Goal: Communication & Community: Answer question/provide support

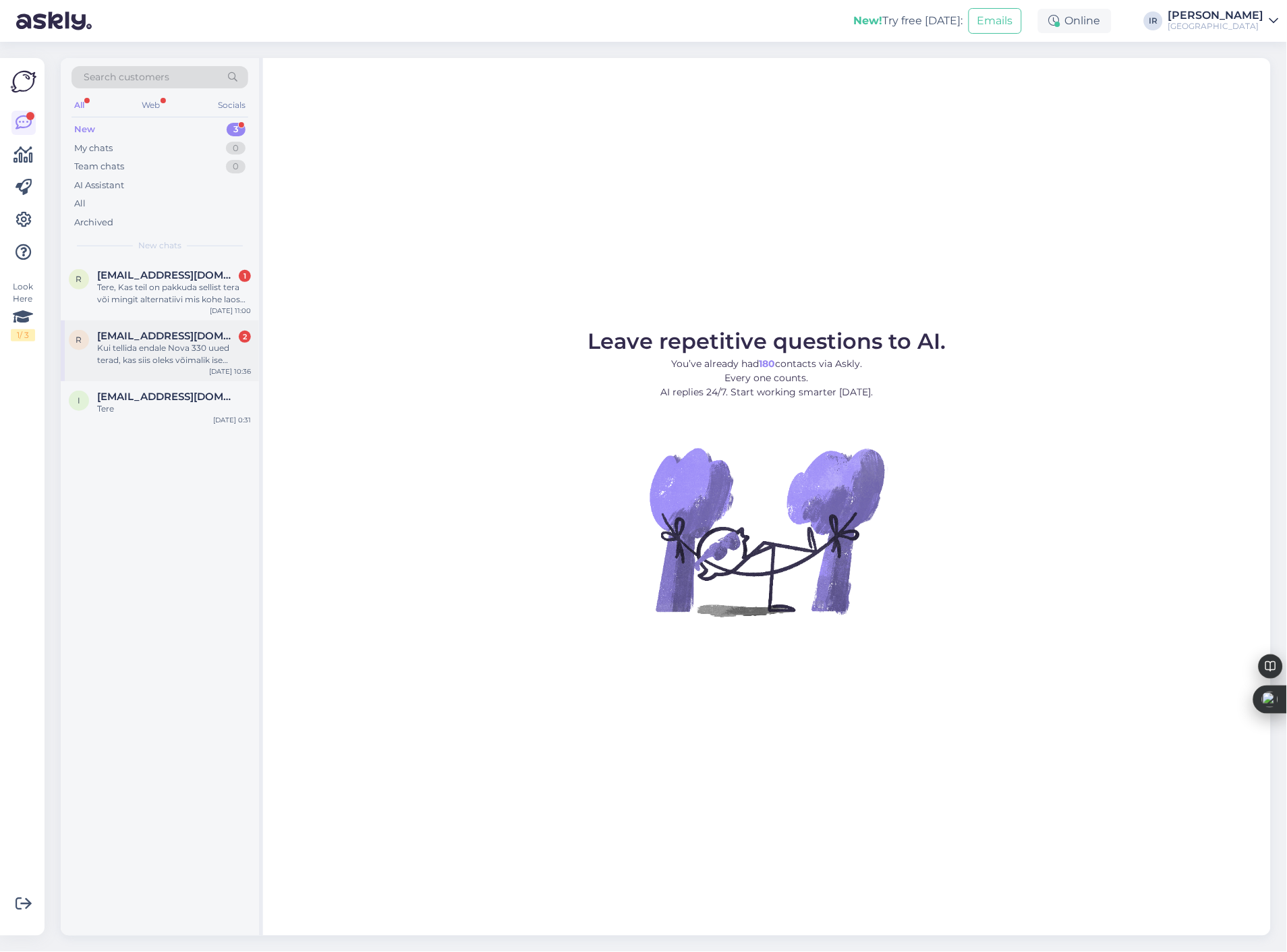
click at [174, 359] on div "Kui tellida endale Nova 330 uued terad, kas siis oleks võimalik ise [PERSON_NAM…" at bounding box center [174, 354] width 154 height 25
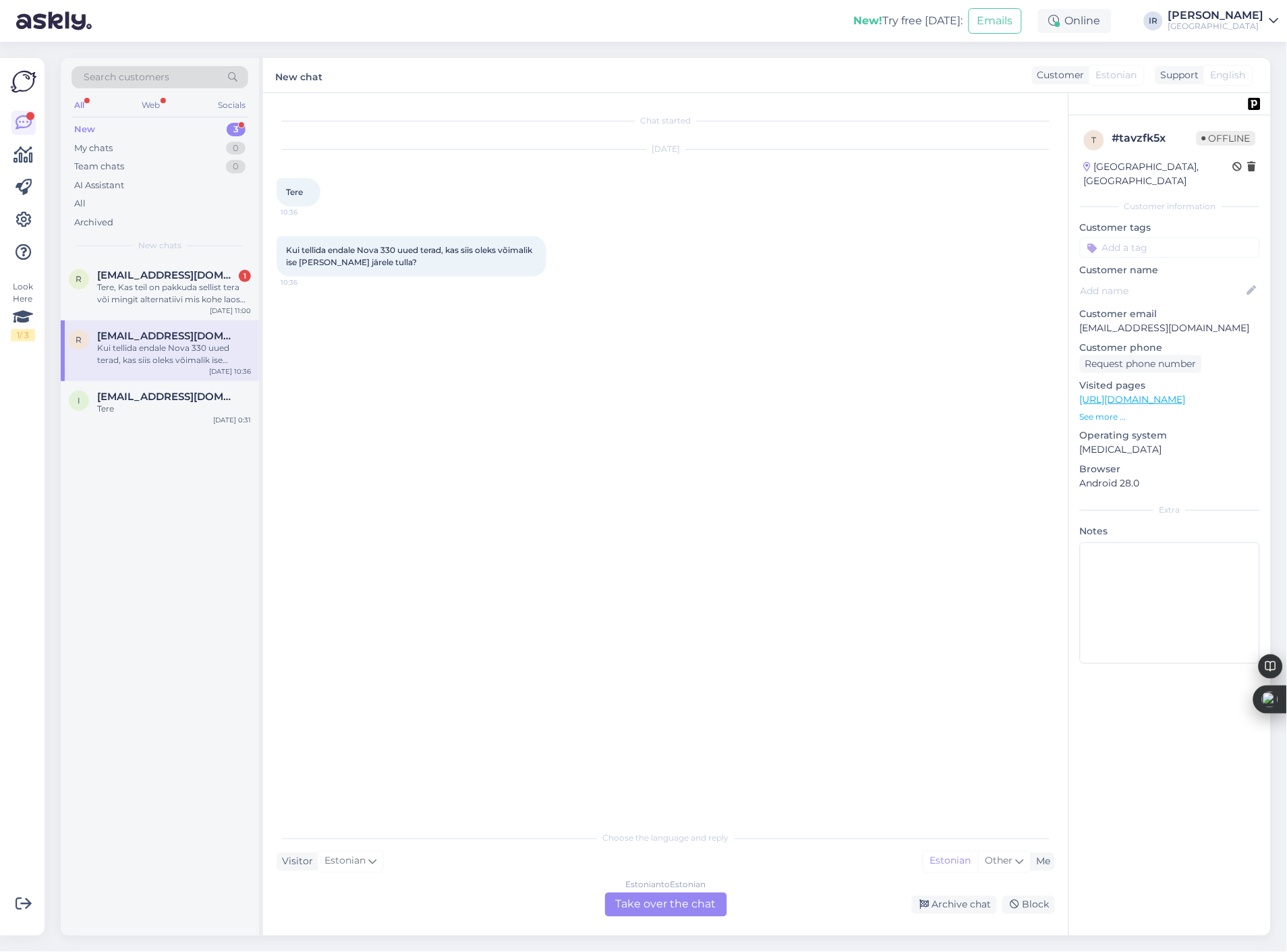
click at [692, 913] on div "Estonian to Estonian Take over the chat" at bounding box center [666, 904] width 122 height 25
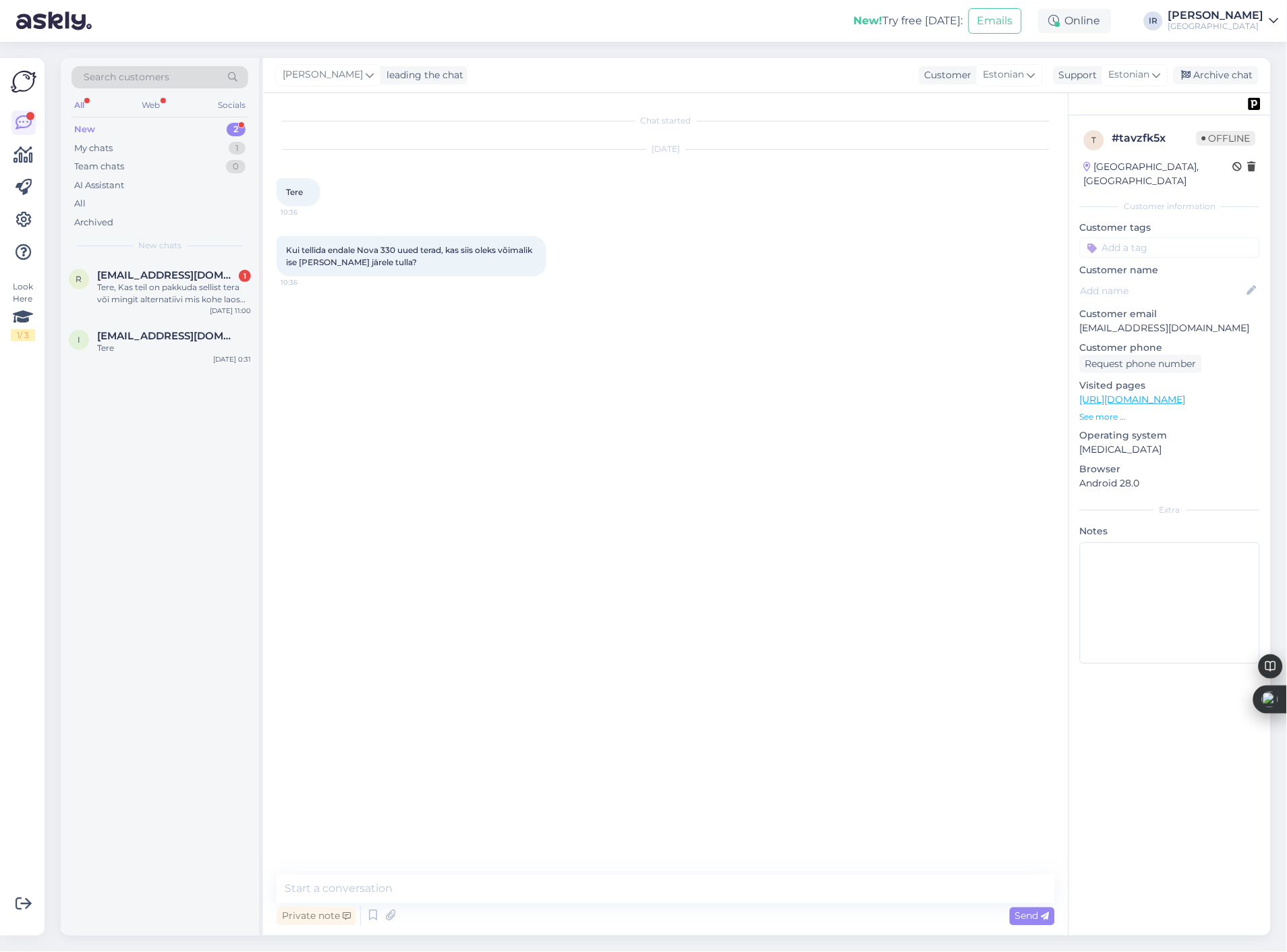
click at [477, 873] on div "Chat started [DATE] Tere 10:36 Kui tellida endale Nova 330 uued terad, kas siis…" at bounding box center [665, 515] width 805 height 843
click at [483, 890] on textarea at bounding box center [666, 889] width 779 height 28
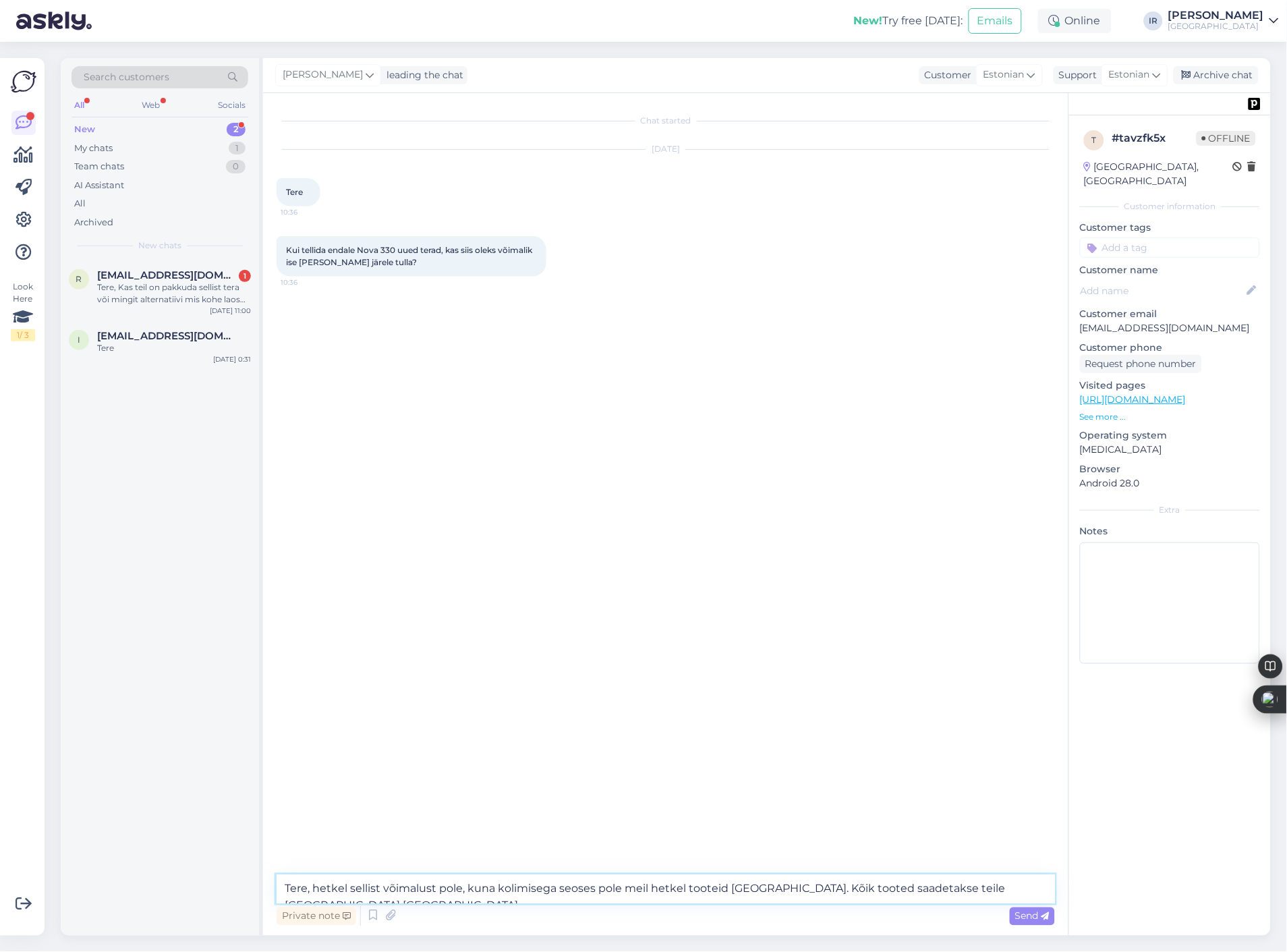
type textarea "Tere, hetkel sellist võimalust pole, kuna kolimisega seoses pole meil hetkel to…"
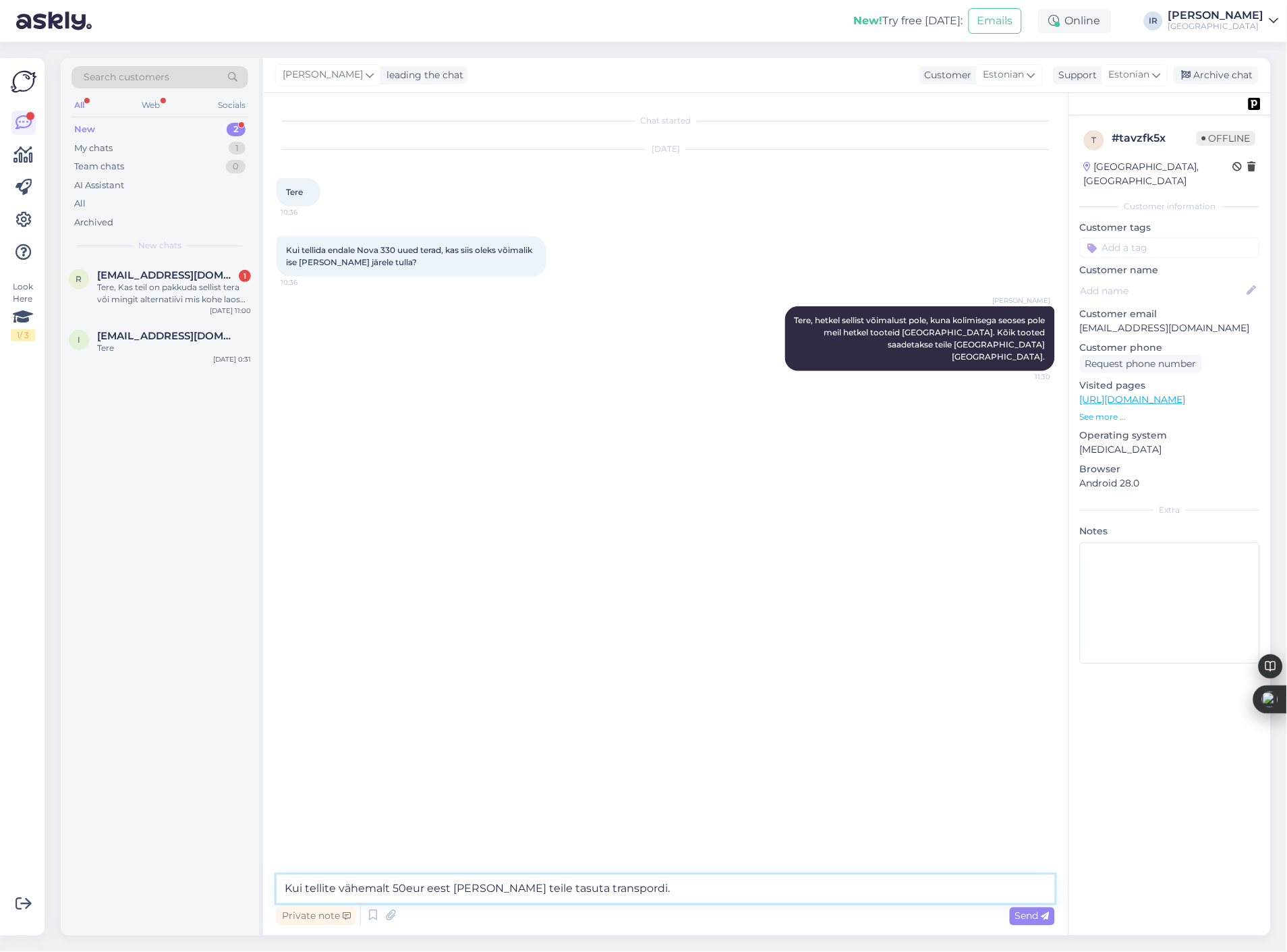
type textarea "Kui tellite vähemalt 50eur eest [PERSON_NAME] teile tasuta transpordi."
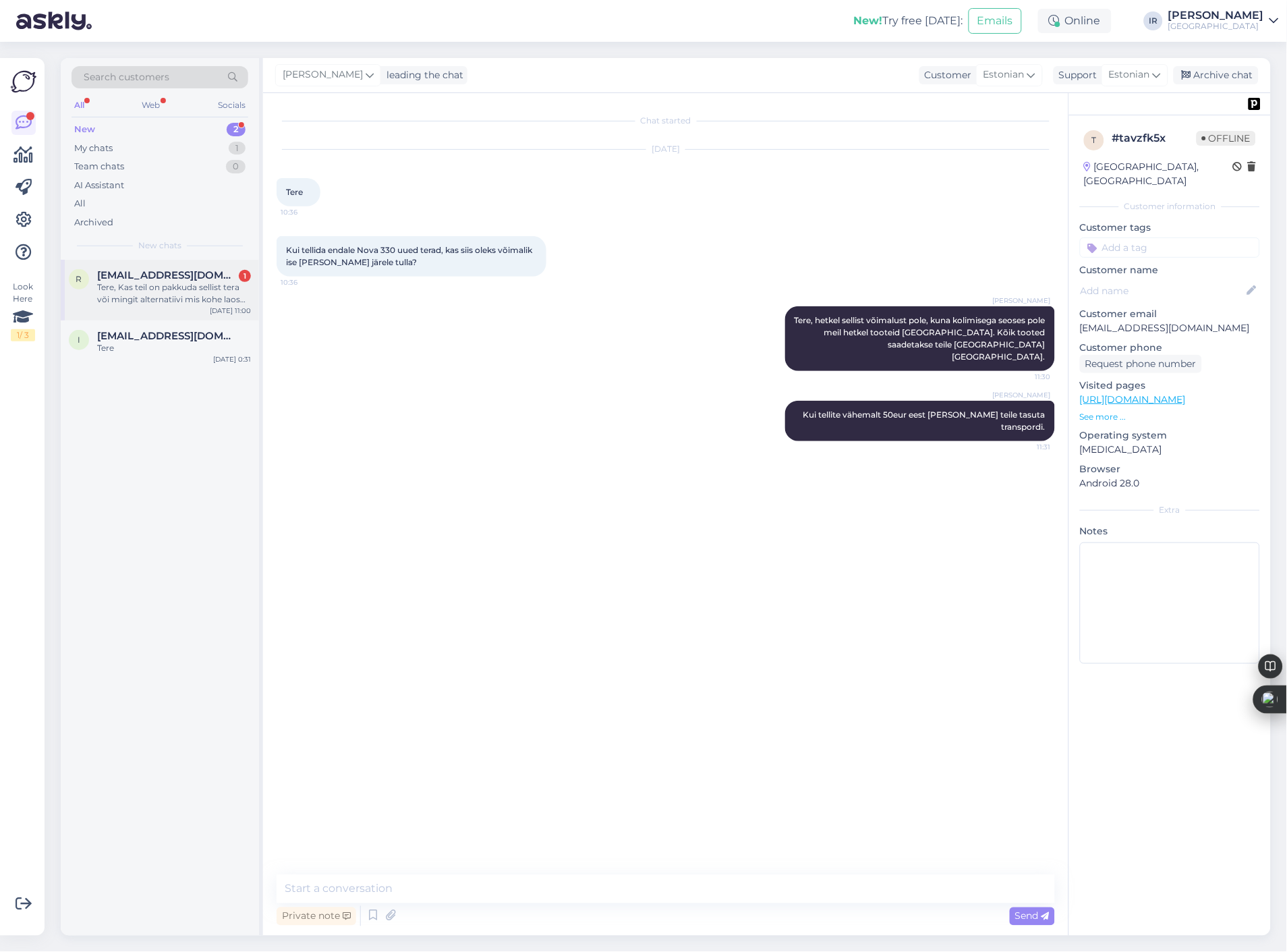
click at [144, 289] on div "Tere, Kas teil on pakkuda sellist tera või mingit alternatiivi mis kohe laos ol…" at bounding box center [174, 293] width 154 height 25
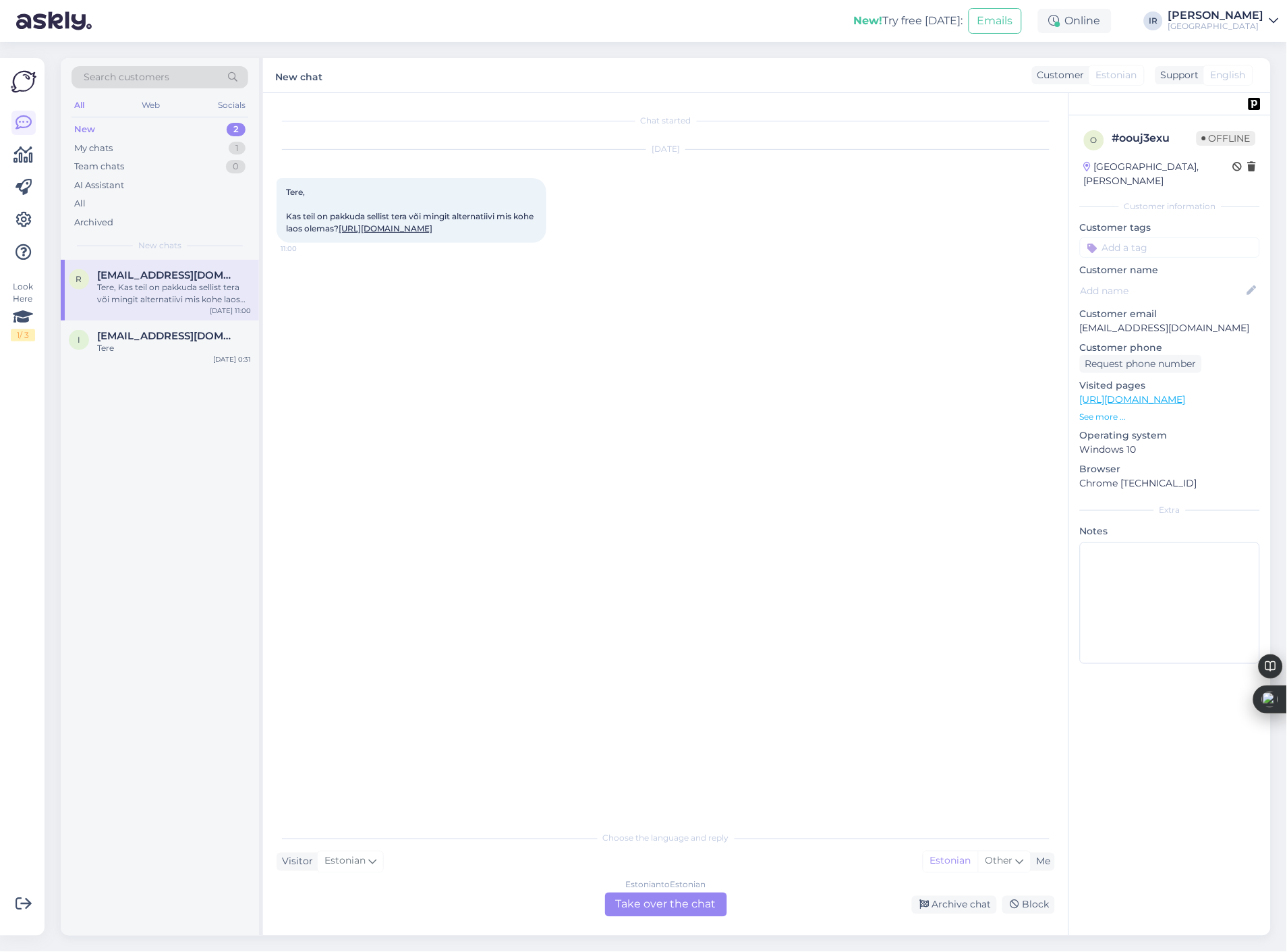
click at [423, 233] on link "[URL][DOMAIN_NAME]" at bounding box center [386, 229] width 94 height 10
click at [644, 901] on div "Estonian to Estonian Take over the chat" at bounding box center [666, 904] width 122 height 25
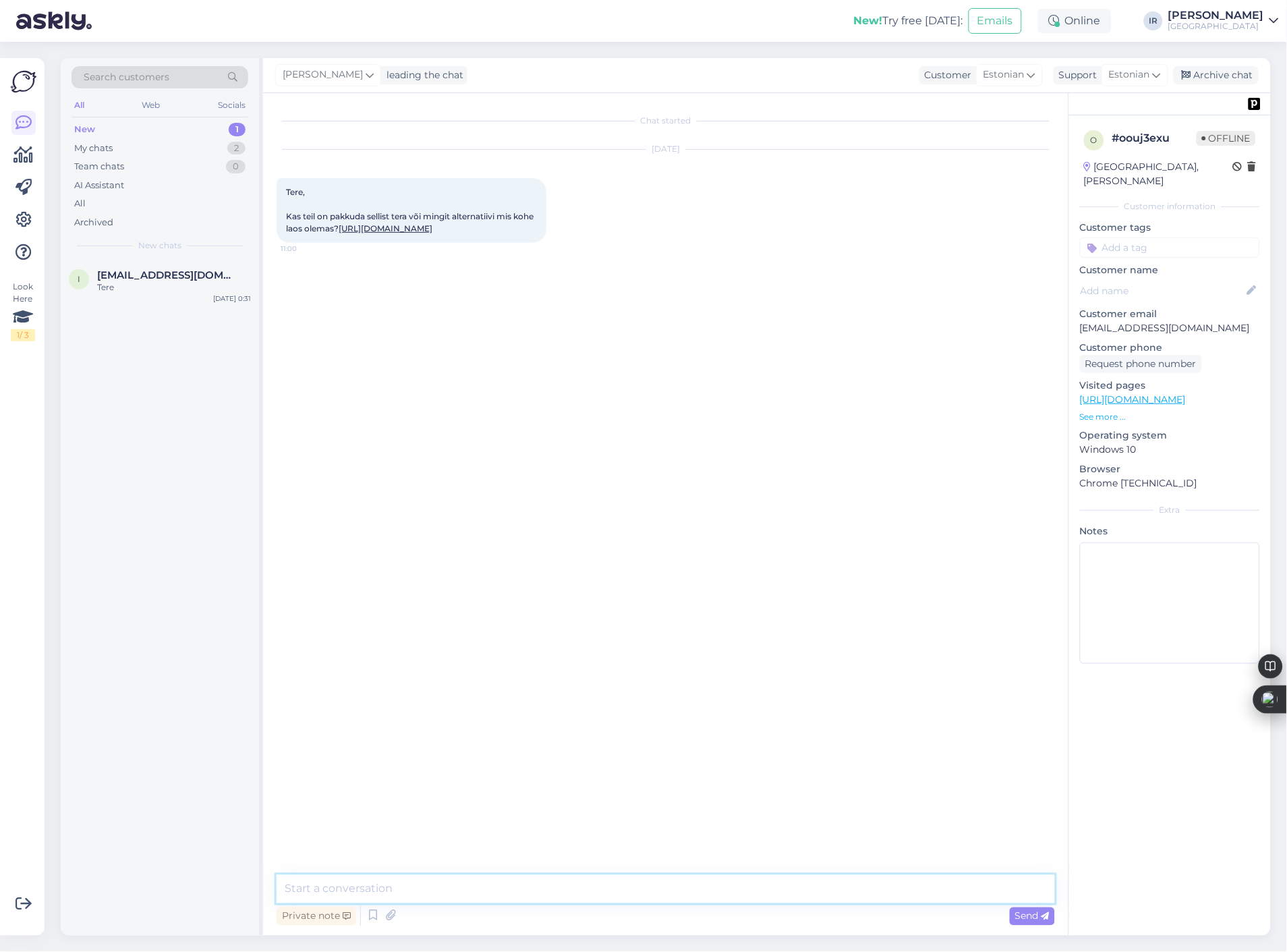
click at [557, 880] on textarea at bounding box center [666, 889] width 779 height 28
type textarea "Tere, ei ole pakkuda. Kui lasta teha siis vähemalt 2-3 nädalat tarneaeg"
click at [1257, 16] on div "[PERSON_NAME]" at bounding box center [1216, 15] width 96 height 11
